Goal: Find specific page/section: Find specific page/section

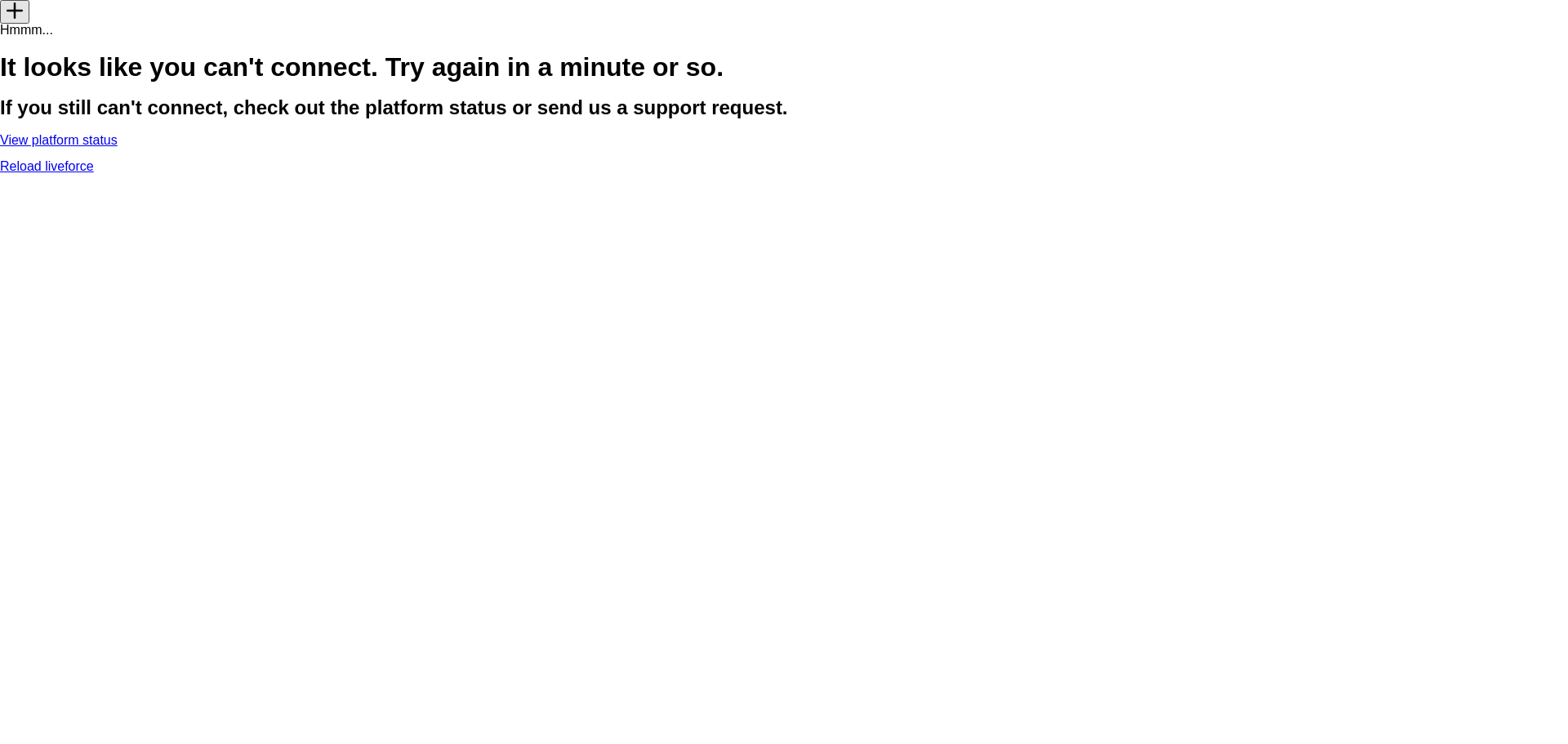
click at [94, 173] on link "Reload liveforce" at bounding box center [47, 166] width 94 height 14
